Goal: Book appointment/travel/reservation

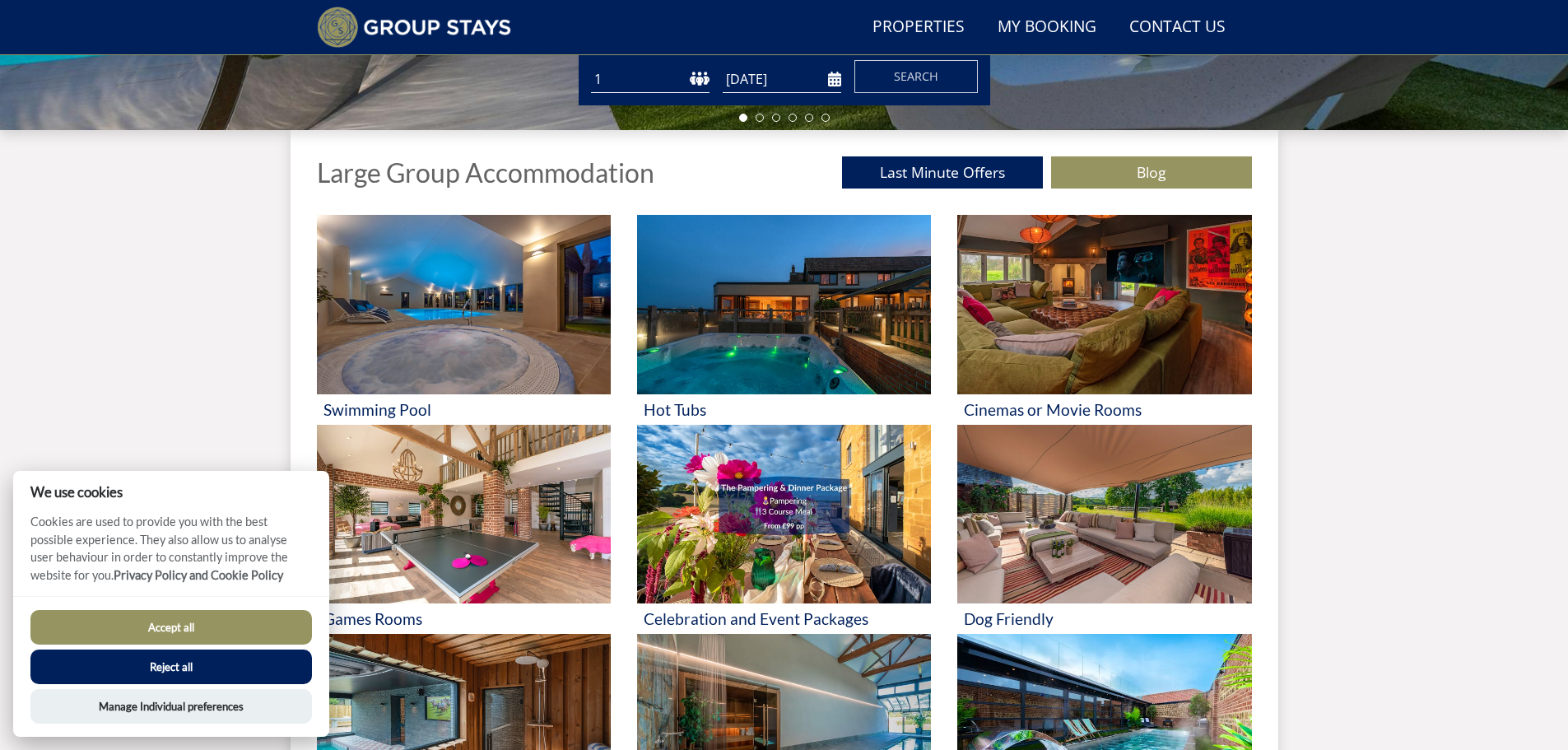
scroll to position [620, 0]
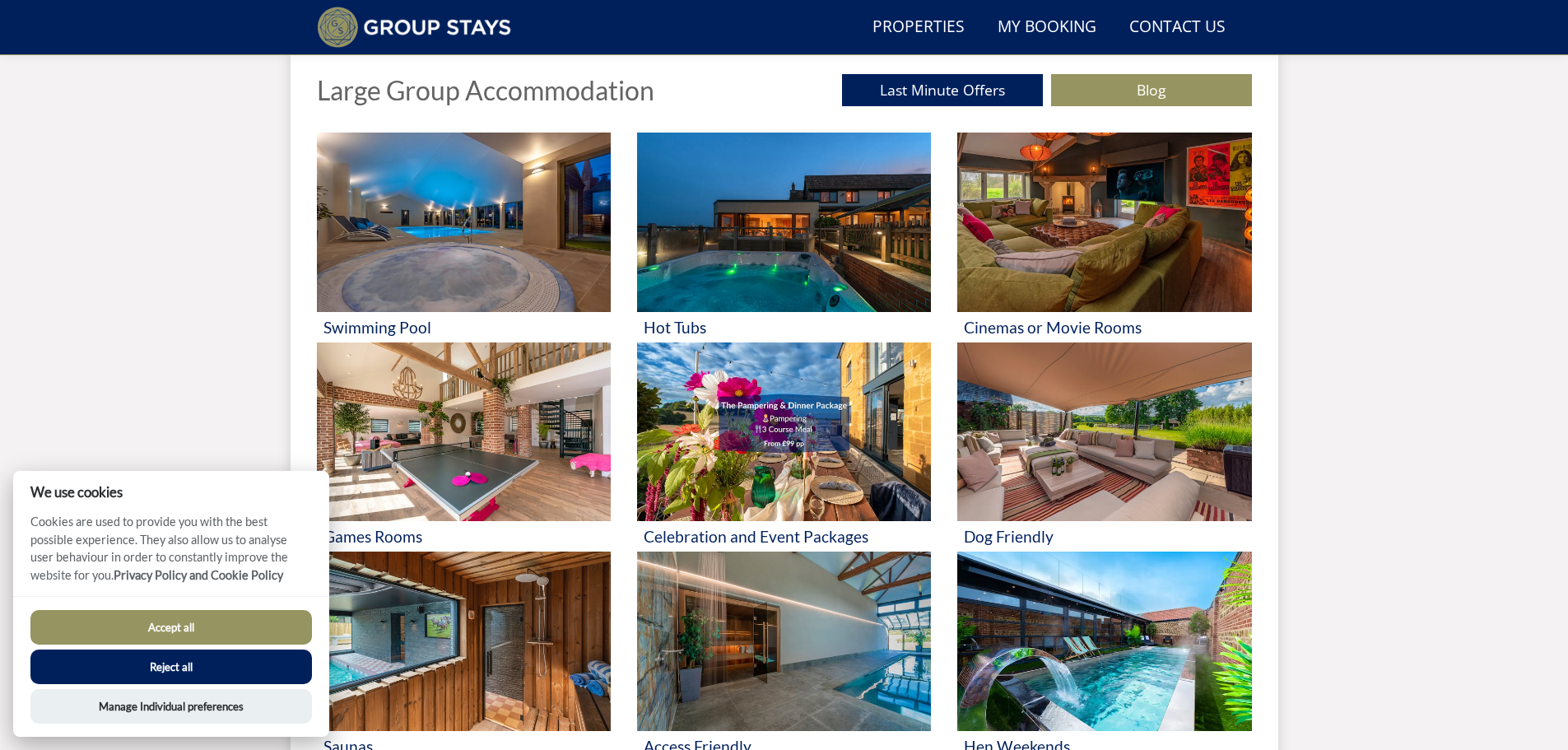
click at [185, 666] on button "Reject all" at bounding box center [171, 666] width 281 height 35
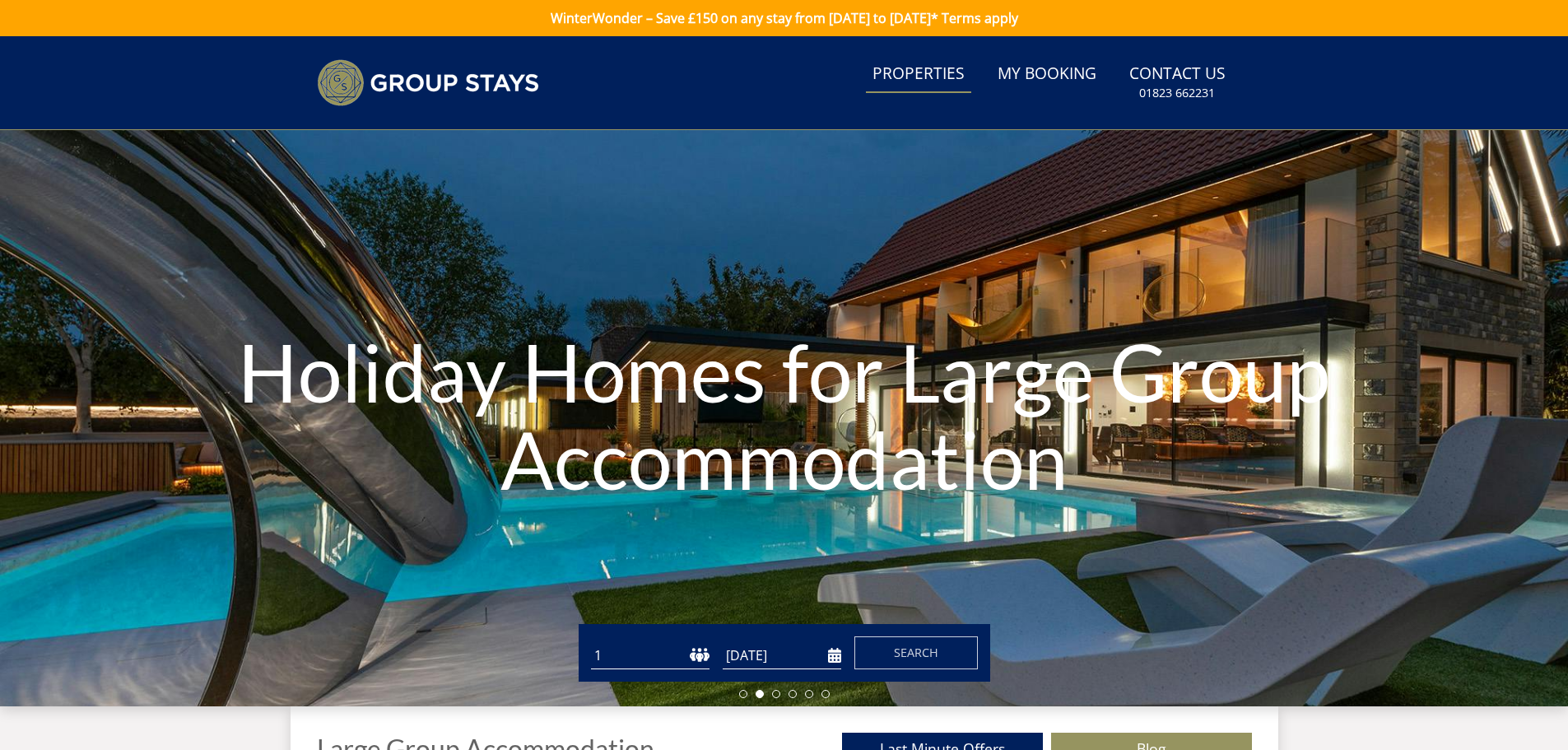
click at [911, 74] on link "Properties" at bounding box center [919, 74] width 105 height 37
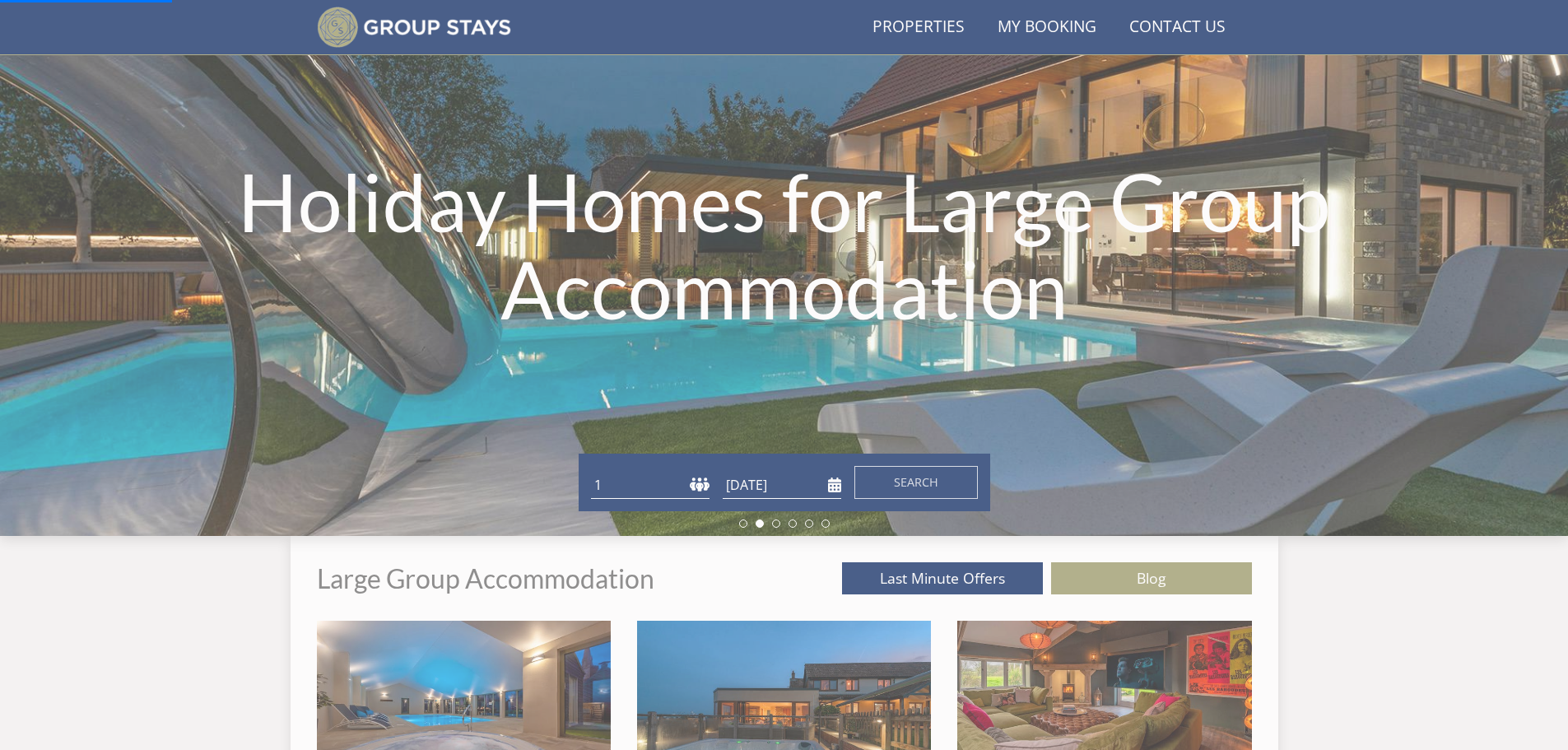
scroll to position [208, 0]
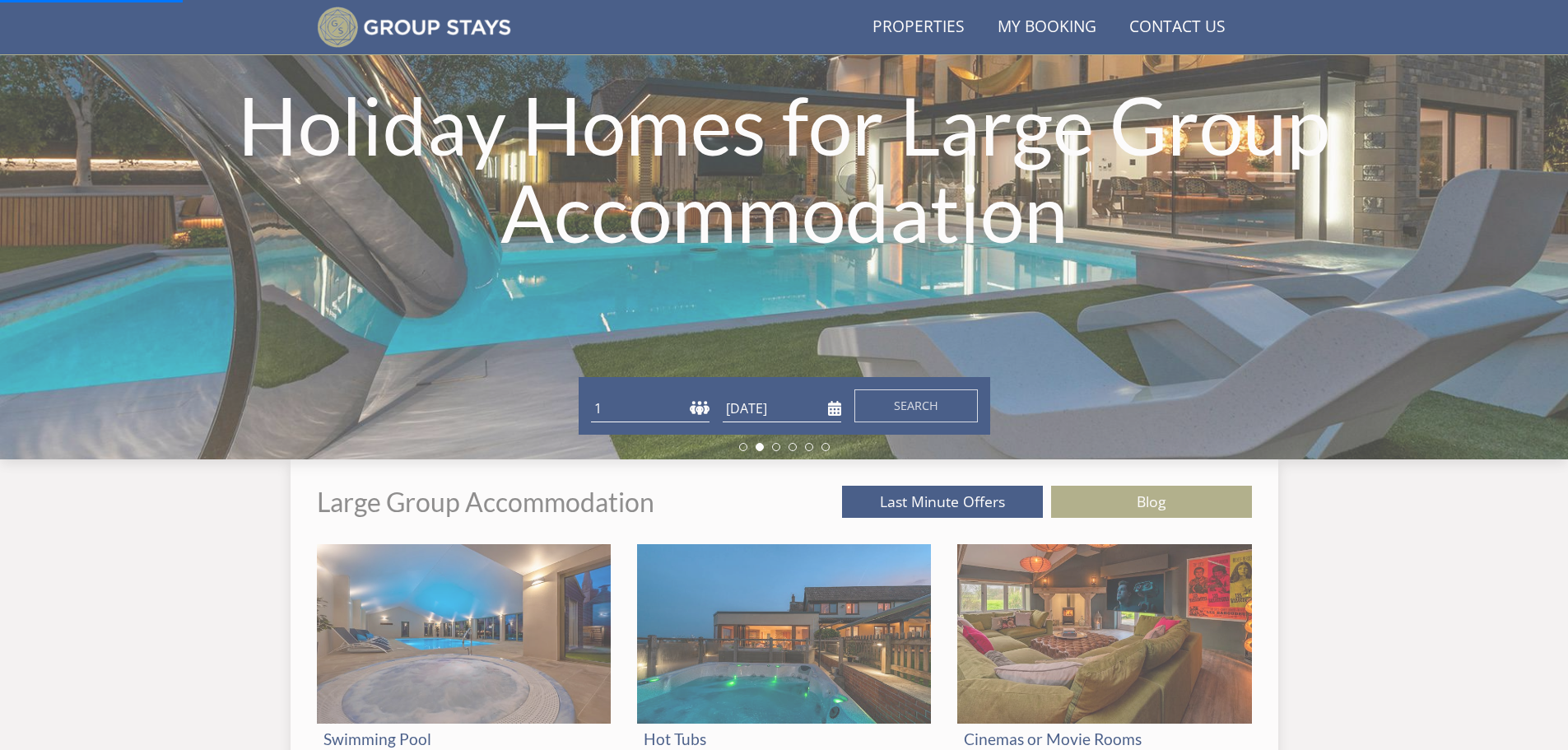
drag, startPoint x: 617, startPoint y: 431, endPoint x: 656, endPoint y: 404, distance: 47.4
click at [622, 420] on div "Guests 1 2 3 4 5 6 7 8 9 10 11 12 13 14 15 16 17 18 19 20 21 22 23 24 25 26 27 …" at bounding box center [784, 406] width 412 height 58
drag, startPoint x: 700, startPoint y: 413, endPoint x: 715, endPoint y: 407, distance: 16.2
click at [703, 408] on select "1 2 3 4 5 6 7 8 9 10 11 12 13 14 15 16 17 18 19 20 21 22 23 24 25 26 27 28 29 3…" at bounding box center [649, 408] width 118 height 27
select select "20"
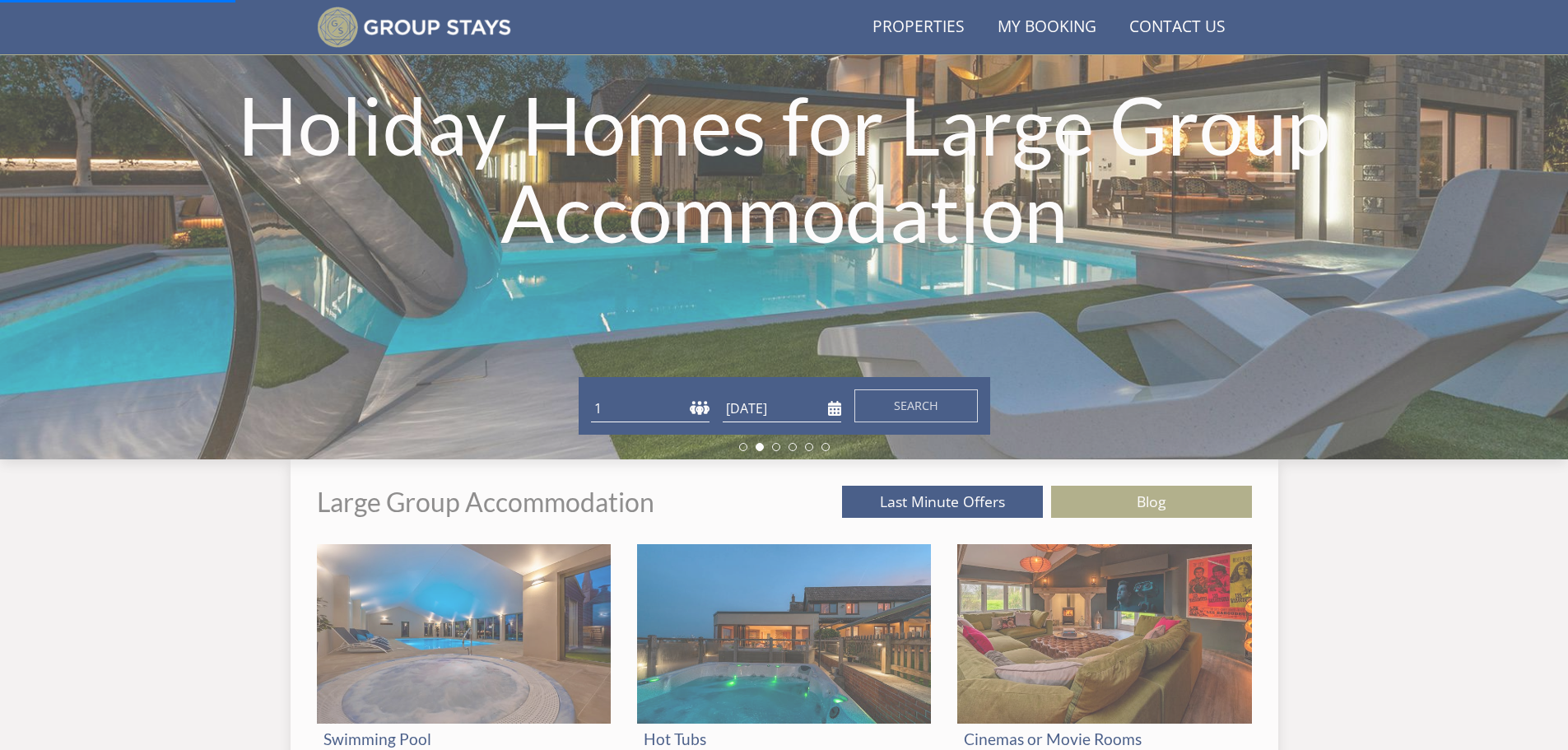
click at [591, 395] on select "1 2 3 4 5 6 7 8 9 10 11 12 13 14 15 16 17 18 19 20 21 22 23 24 25 26 27 28 29 3…" at bounding box center [649, 408] width 118 height 27
click at [772, 401] on input "[DATE]" at bounding box center [782, 408] width 118 height 27
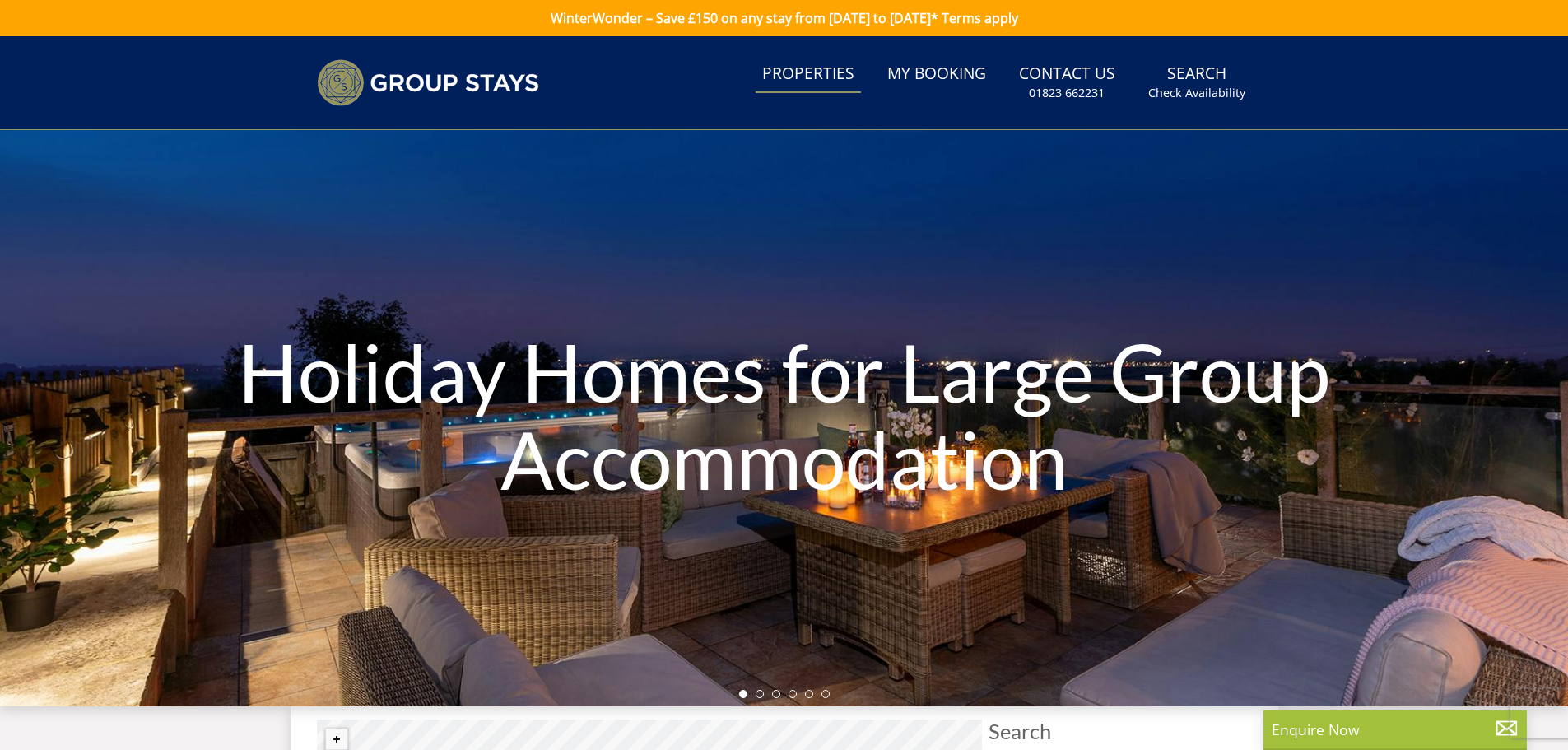
scroll to position [479, 0]
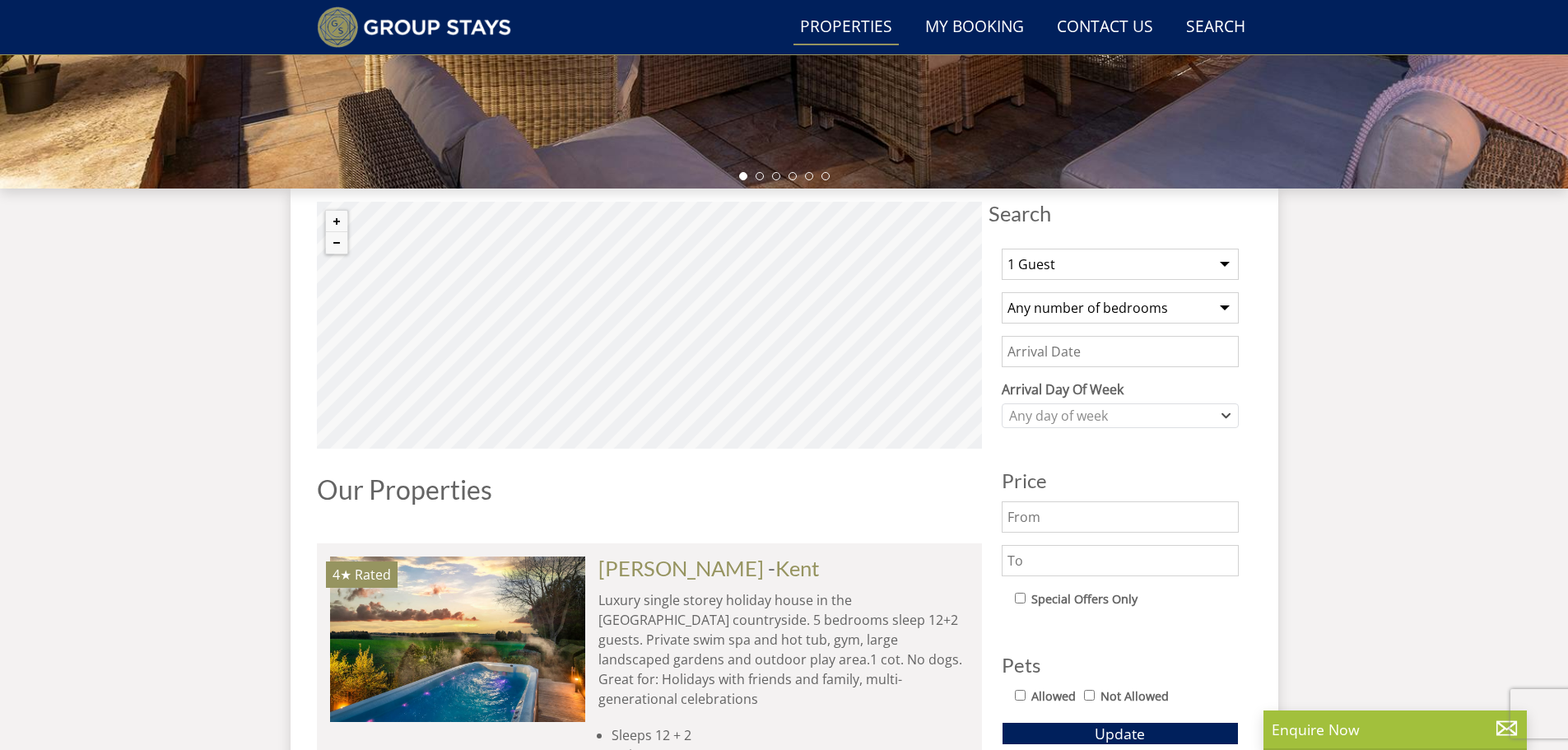
click at [1229, 268] on select "1 Guest 2 Guests 3 Guests 4 Guests 5 Guests 6 Guests 7 Guests 8 Guests 9 Guests…" at bounding box center [1120, 264] width 237 height 31
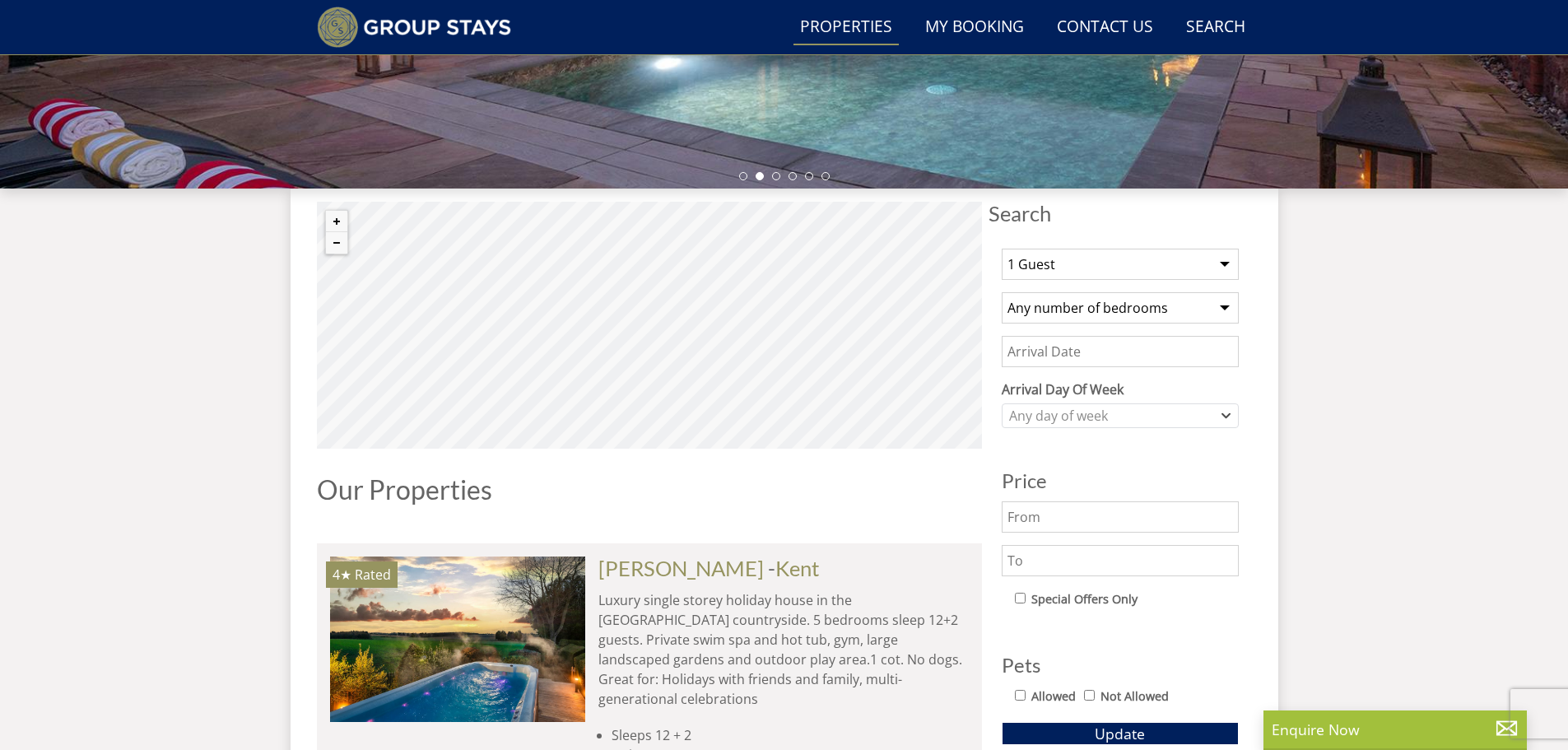
select select "18"
click at [1001, 249] on select "1 Guest 2 Guests 3 Guests 4 Guests 5 Guests 6 Guests 7 Guests 8 Guests 9 Guests…" at bounding box center [1120, 264] width 237 height 31
click at [1220, 304] on select "Any number of bedrooms 4 Bedrooms 5 Bedrooms 6 Bedrooms 7 Bedrooms 8 Bedrooms 9…" at bounding box center [1120, 307] width 237 height 31
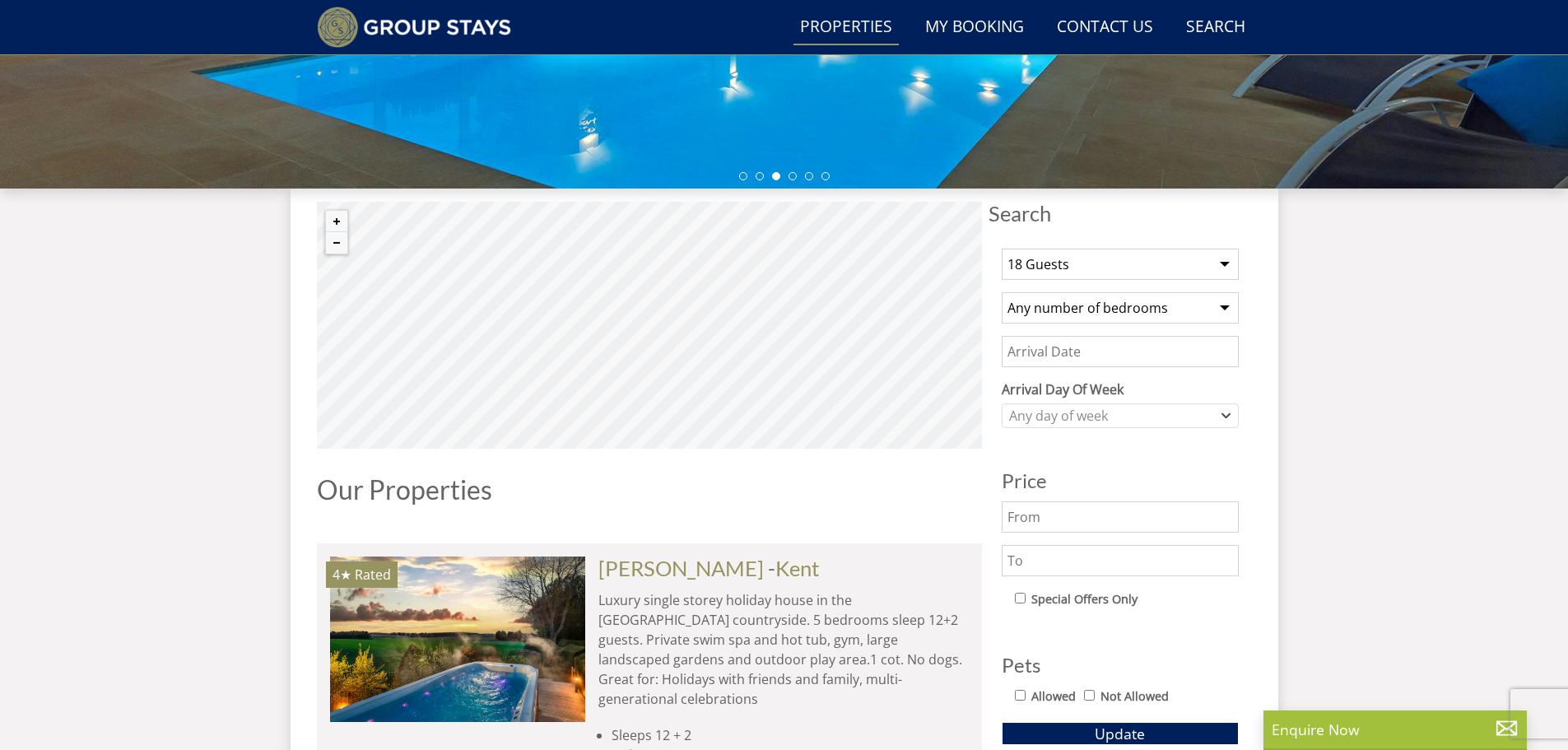
select select "10"
click at [1001, 292] on select "Any number of bedrooms 4 Bedrooms 5 Bedrooms 6 Bedrooms 7 Bedrooms 8 Bedrooms 9…" at bounding box center [1120, 307] width 237 height 31
click at [1112, 358] on input "Date" at bounding box center [1120, 351] width 237 height 31
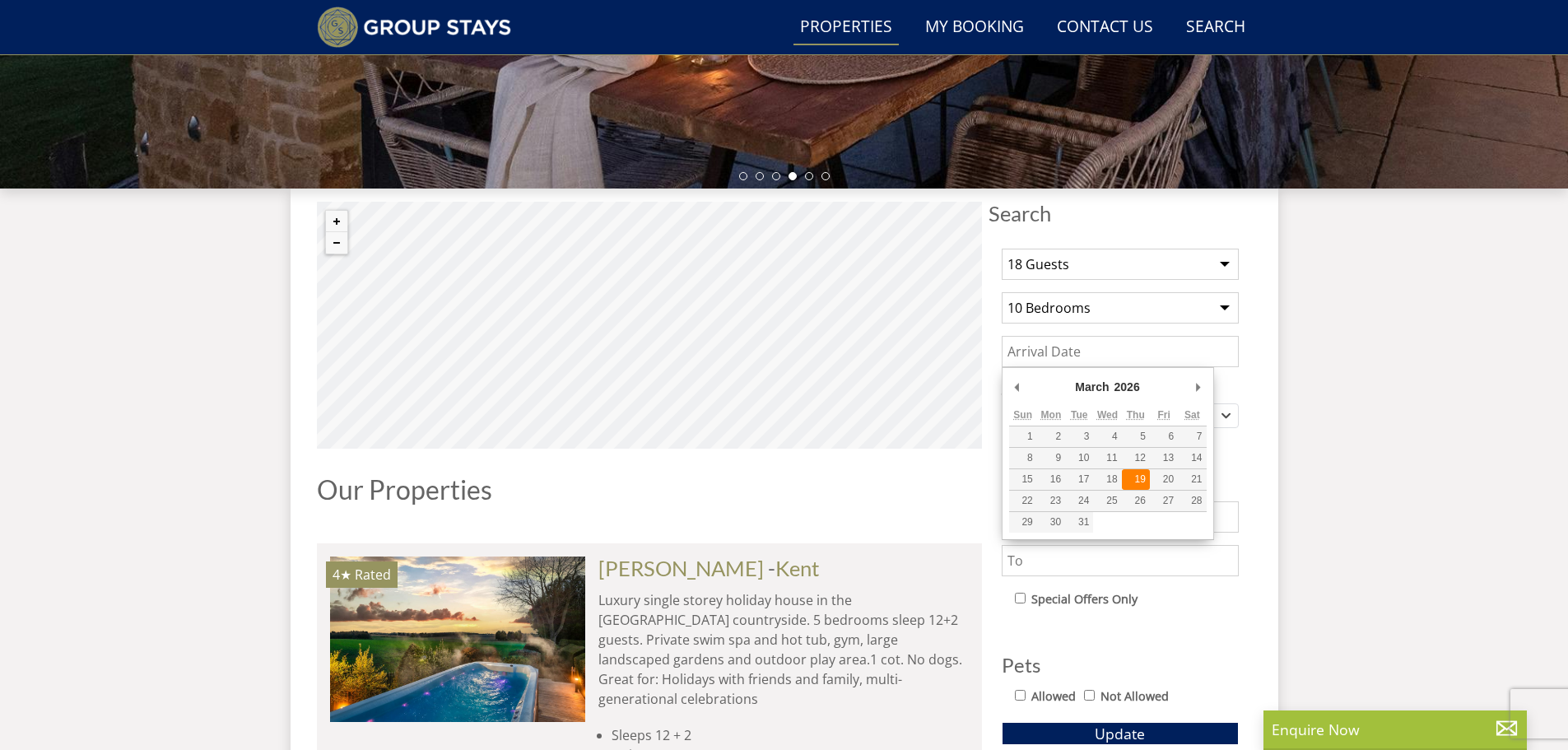
type input "[DATE]"
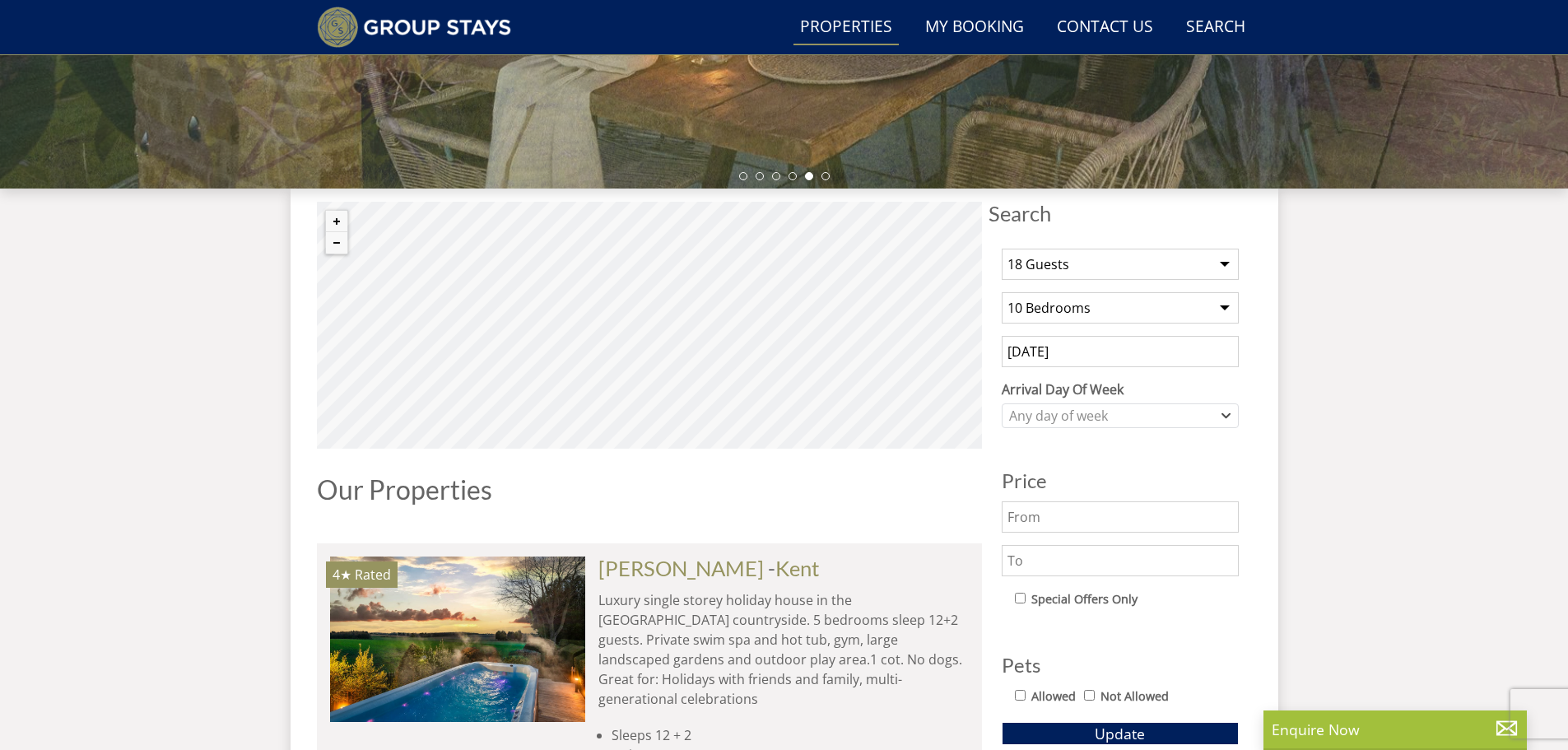
click at [1067, 561] on input "text" at bounding box center [1120, 560] width 237 height 31
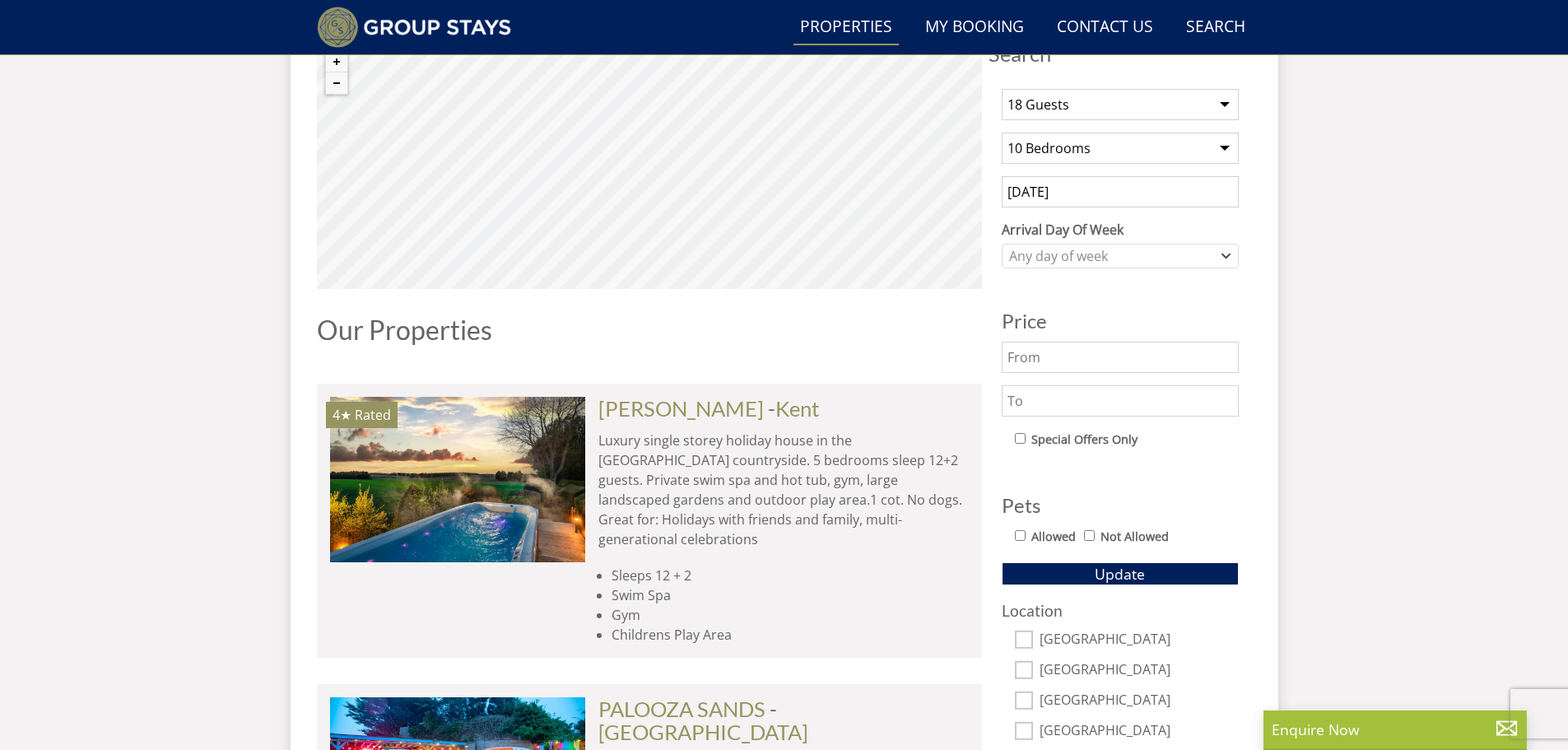
scroll to position [644, 0]
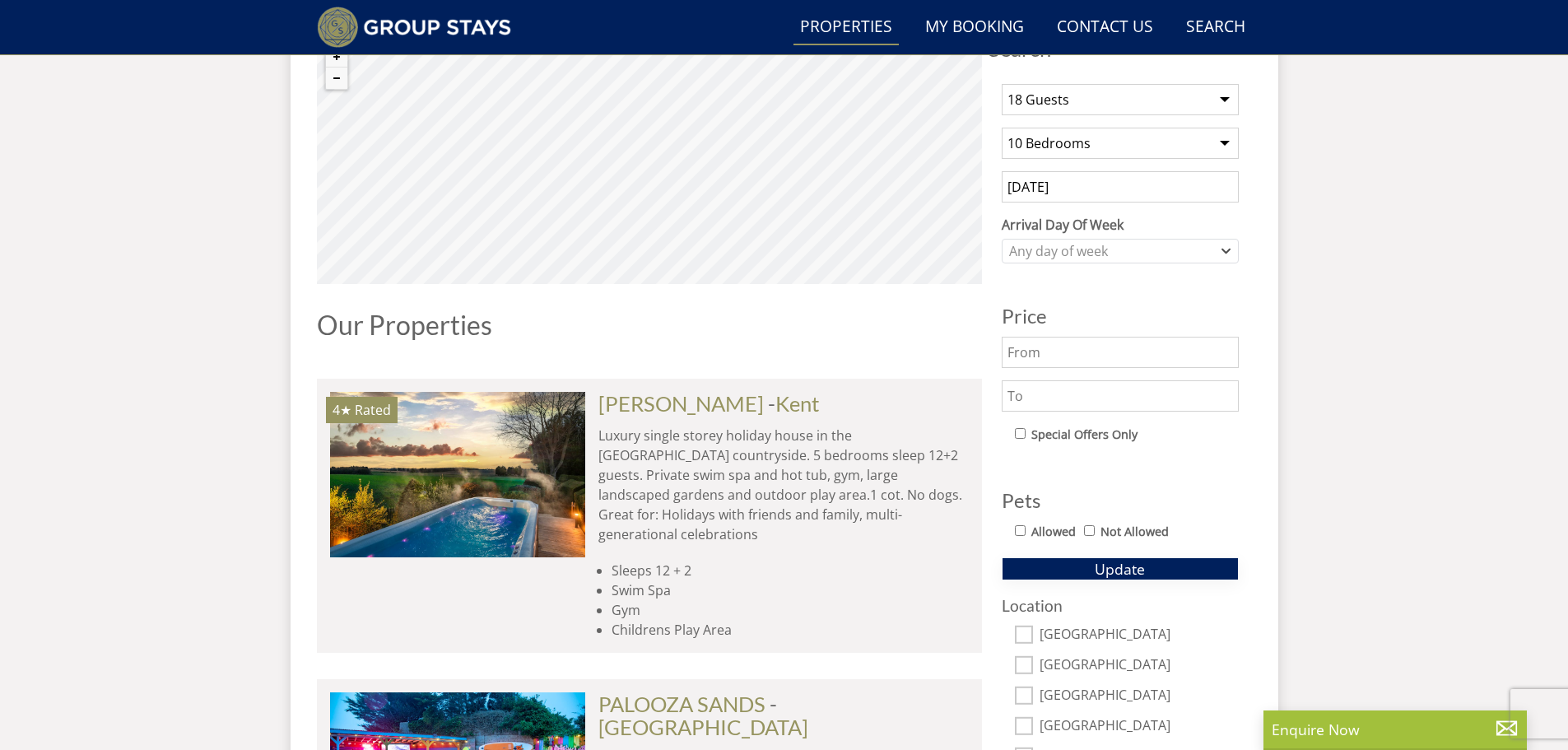
click at [1072, 566] on button "Update" at bounding box center [1120, 568] width 237 height 23
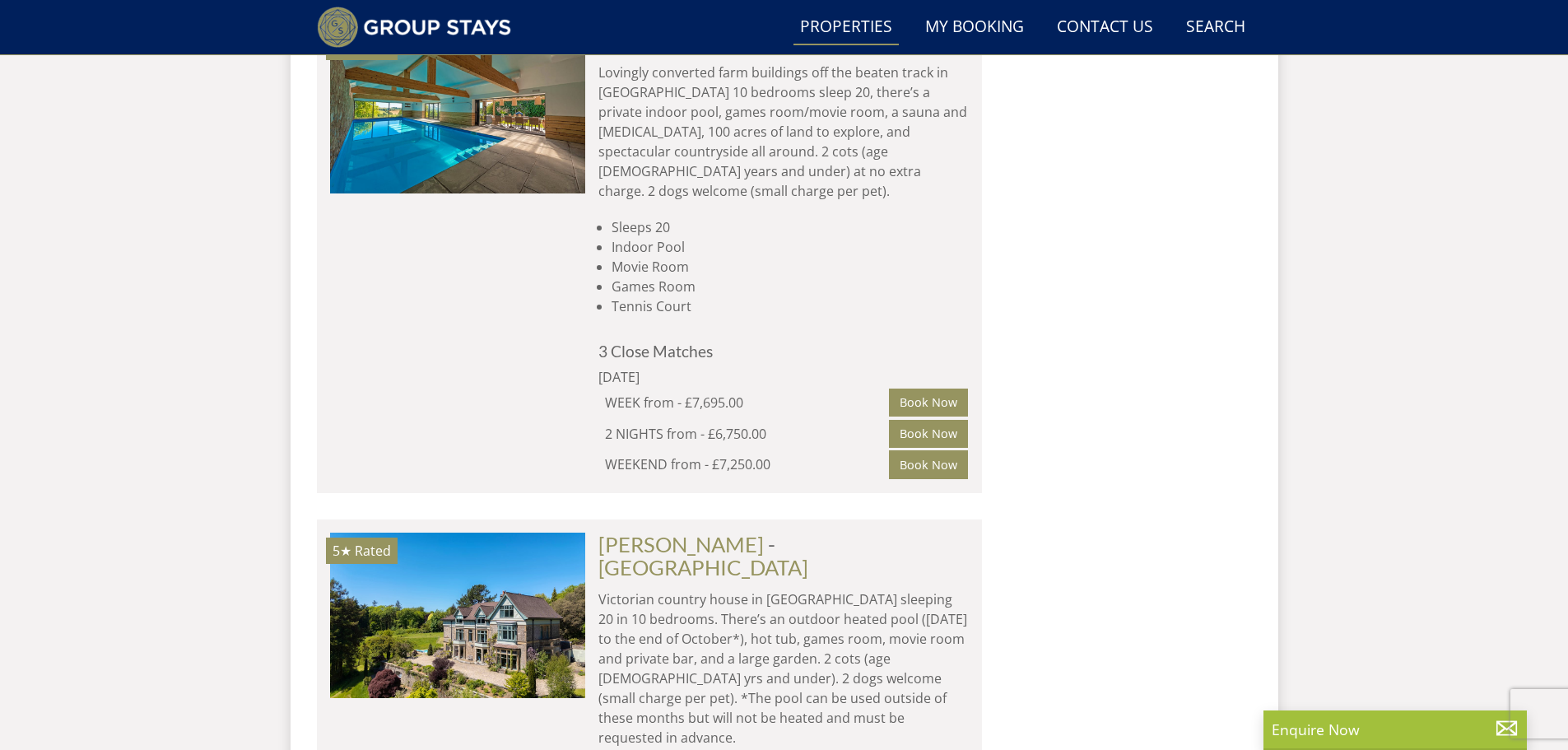
scroll to position [2043, 0]
